Goal: Information Seeking & Learning: Learn about a topic

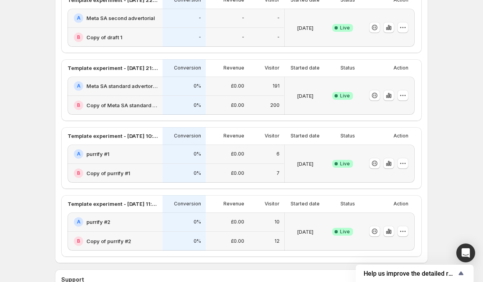
scroll to position [224, 0]
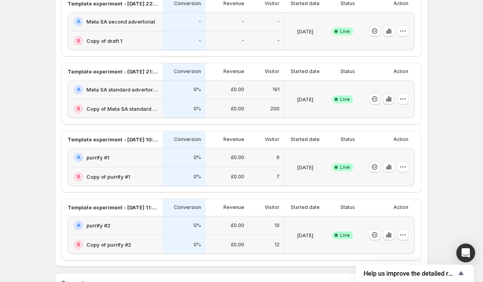
click at [388, 100] on icon "button" at bounding box center [389, 99] width 8 height 8
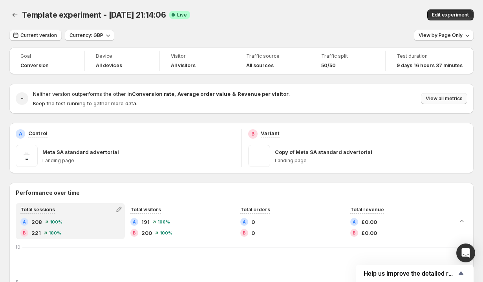
click at [446, 100] on span "View all metrics" at bounding box center [444, 99] width 37 height 6
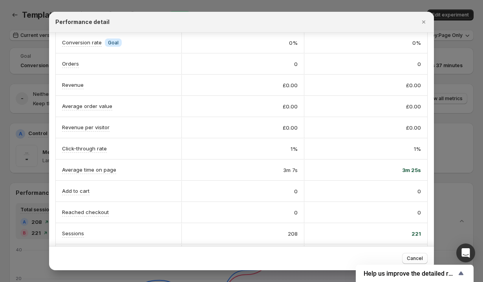
scroll to position [75, 0]
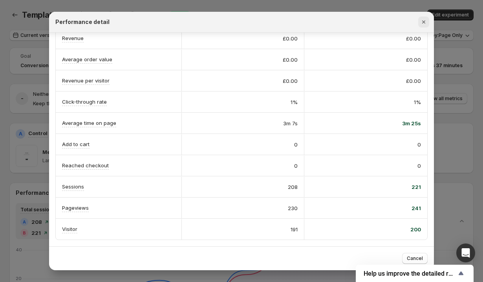
click at [423, 22] on icon "Close" at bounding box center [424, 22] width 8 height 8
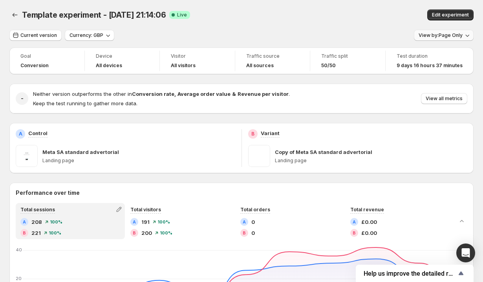
click at [447, 39] on button "View by: Page Only" at bounding box center [444, 35] width 60 height 11
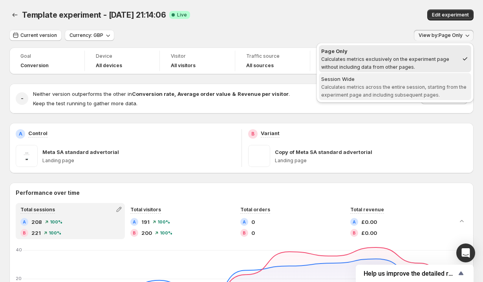
click at [408, 89] on span "Calculates metrics across the entire session, starting from the experiment page…" at bounding box center [394, 91] width 145 height 14
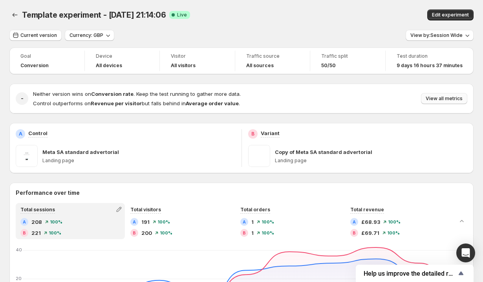
click at [435, 99] on span "View all metrics" at bounding box center [444, 99] width 37 height 6
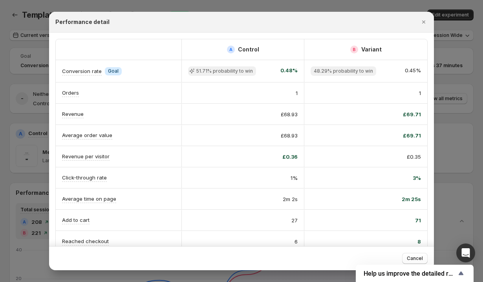
scroll to position [76, 0]
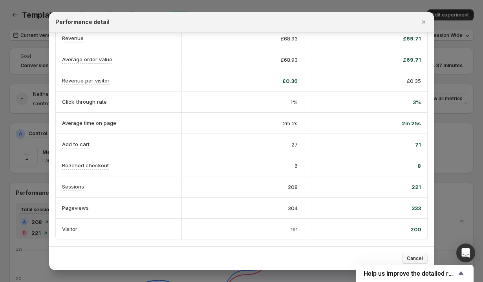
click at [416, 256] on span "Cancel" at bounding box center [415, 259] width 16 height 6
